Goal: Find specific page/section: Find specific page/section

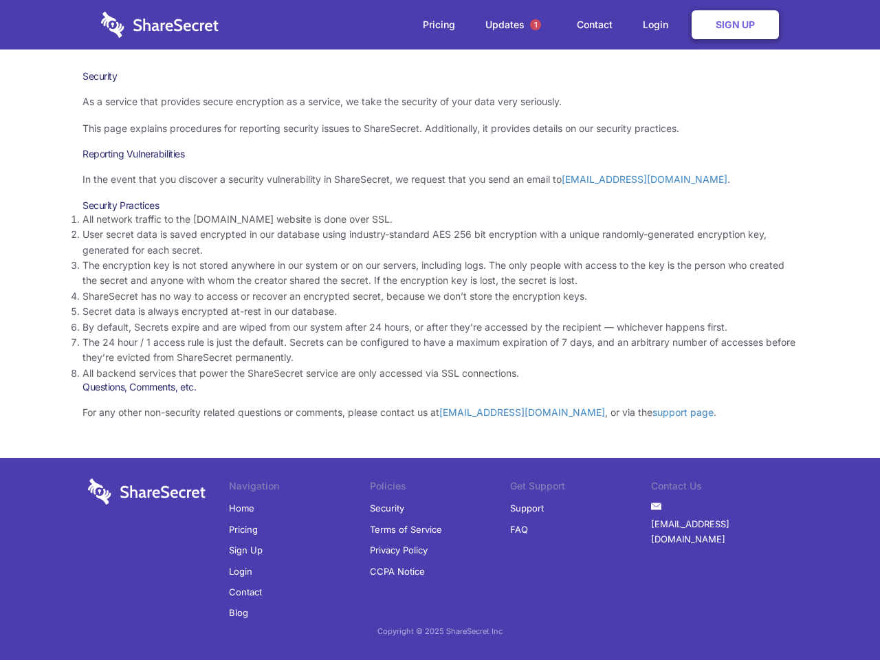
click at [440, 330] on li "By default, Secrets expire and are wiped from our system after 24 hours, or aft…" at bounding box center [440, 327] width 715 height 15
click at [536, 25] on span "1" at bounding box center [535, 24] width 11 height 11
